Goal: Task Accomplishment & Management: Use online tool/utility

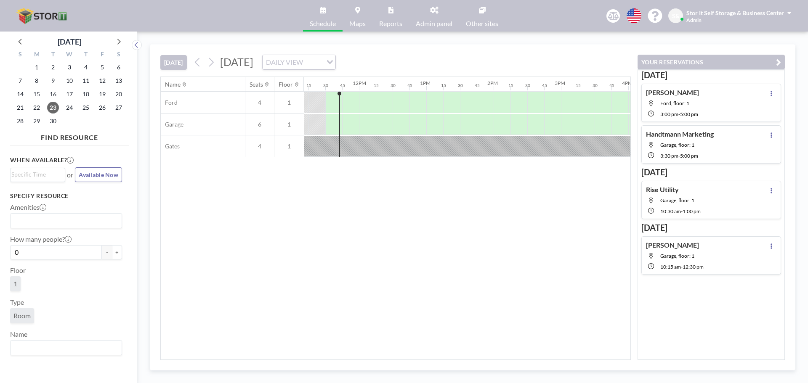
scroll to position [0, 758]
click at [119, 42] on icon at bounding box center [118, 41] width 11 height 11
click at [104, 66] on span "3" at bounding box center [102, 67] width 12 height 12
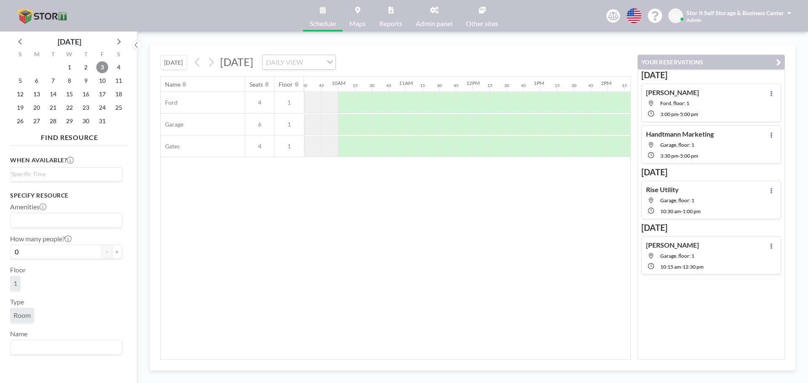
scroll to position [0, 641]
click at [85, 78] on span "9" at bounding box center [86, 81] width 12 height 12
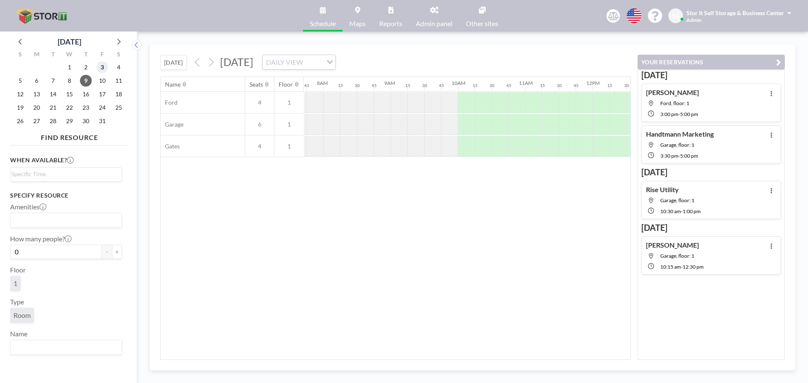
scroll to position [0, 522]
click at [99, 66] on span "3" at bounding box center [102, 67] width 12 height 12
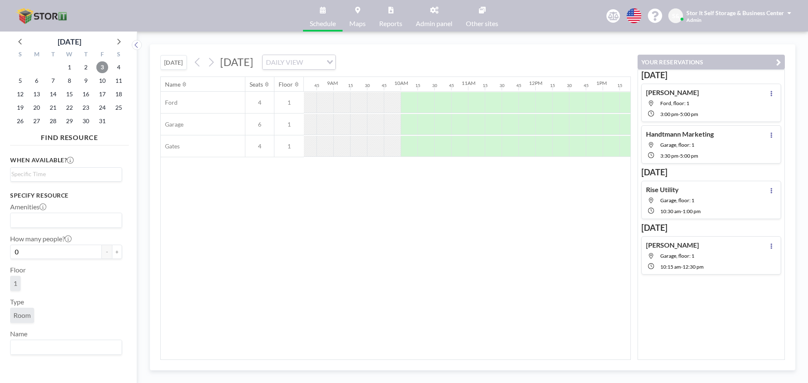
scroll to position [0, 592]
click at [49, 177] on input "Search for option" at bounding box center [64, 175] width 106 height 10
click at [452, 235] on div "Name Seats Floor 12AM 15 30 45 1AM 15 30 45 2AM 15 30 45 3AM 15 30 45 4AM 15 30…" at bounding box center [396, 218] width 470 height 283
drag, startPoint x: 410, startPoint y: 355, endPoint x: 411, endPoint y: 361, distance: 6.5
click at [410, 358] on div "Name Seats Floor 12AM 15 30 45 1AM 15 30 45 2AM 15 30 45 3AM 15 30 45 4AM 15 30…" at bounding box center [396, 218] width 470 height 283
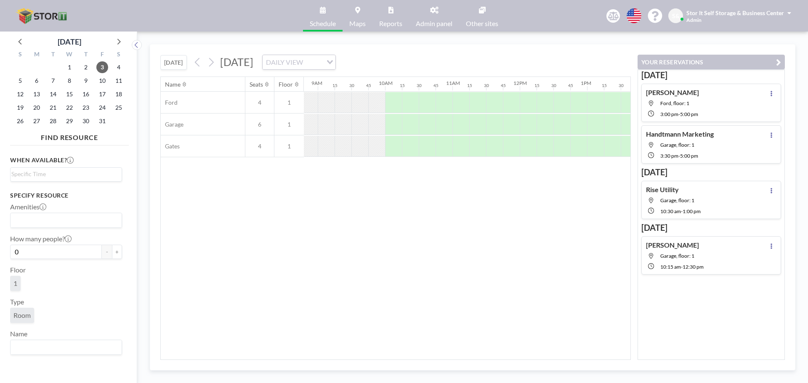
click at [416, 360] on div "[DATE] [DATE] DAILY VIEW Loading... Name Seats Floor 12AM 15 30 45 1AM 15 30 45…" at bounding box center [473, 207] width 646 height 327
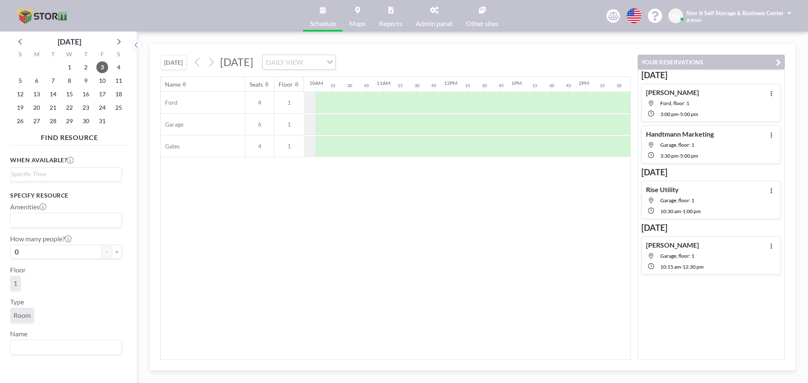
scroll to position [0, 650]
drag, startPoint x: 367, startPoint y: 219, endPoint x: 509, endPoint y: 60, distance: 213.2
click at [367, 219] on div "Name Seats Floor 12AM 15 30 45 1AM 15 30 45 2AM 15 30 45 3AM 15 30 45 4AM 15 30…" at bounding box center [396, 218] width 470 height 283
click at [164, 56] on button "[DATE]" at bounding box center [173, 62] width 27 height 15
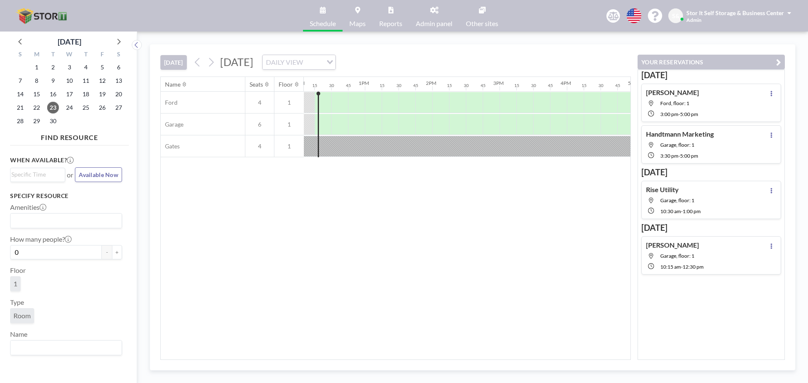
scroll to position [0, 818]
click at [389, 242] on div "Name Seats Floor 12AM 15 30 45 1AM 15 30 45 2AM 15 30 45 3AM 15 30 45 4AM 15 30…" at bounding box center [396, 218] width 470 height 283
click at [487, 245] on div "Name Seats Floor 12AM 15 30 45 1AM 15 30 45 2AM 15 30 45 3AM 15 30 45 4AM 15 30…" at bounding box center [396, 218] width 470 height 283
click at [435, 379] on div "[DATE] [DATE] DAILY VIEW Loading... Name Seats Floor 12AM 15 30 45 1AM 15 30 45…" at bounding box center [472, 208] width 671 height 352
click at [493, 263] on div "Name Seats Floor 12AM 15 30 45 1AM 15 30 45 2AM 15 30 45 3AM 15 30 45 4AM 15 30…" at bounding box center [396, 218] width 470 height 283
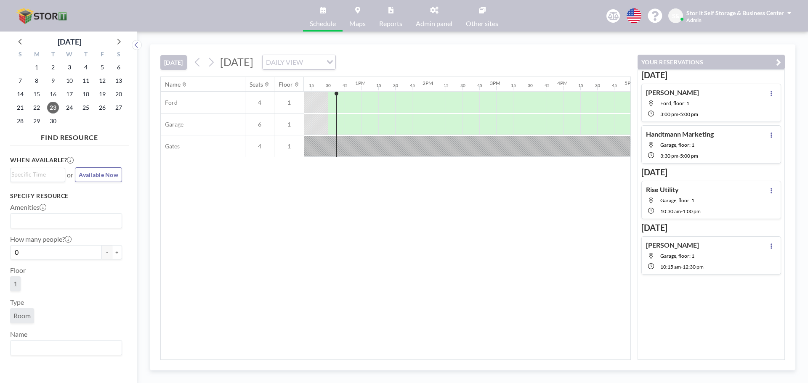
click at [443, 261] on div "Name Seats Floor 12AM 15 30 45 1AM 15 30 45 2AM 15 30 45 3AM 15 30 45 4AM 15 30…" at bounding box center [396, 218] width 470 height 283
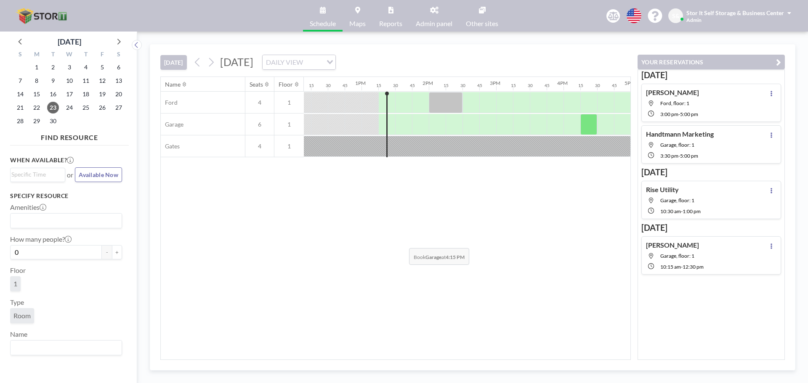
click at [402, 242] on div "Name Seats Floor 12AM 15 30 45 1AM 15 30 45 2AM 15 30 45 3AM 15 30 45 4AM 15 30…" at bounding box center [396, 218] width 470 height 283
click at [436, 313] on div "Name Seats Floor 12AM 15 30 45 1AM 15 30 45 2AM 15 30 45 3AM 15 30 45 4AM 15 30…" at bounding box center [396, 218] width 470 height 283
